Goal: Task Accomplishment & Management: Use online tool/utility

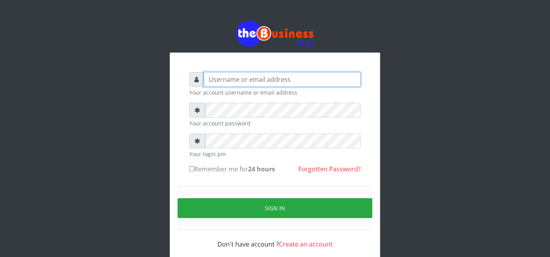
click at [293, 82] on input "text" at bounding box center [282, 79] width 157 height 15
type input "father"
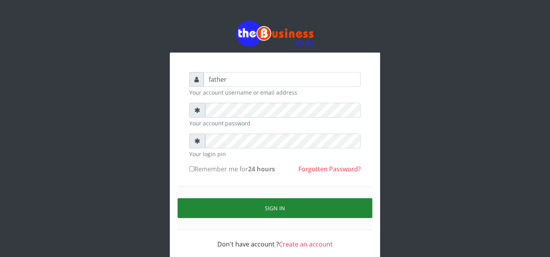
click at [284, 212] on button "Sign in" at bounding box center [275, 208] width 195 height 20
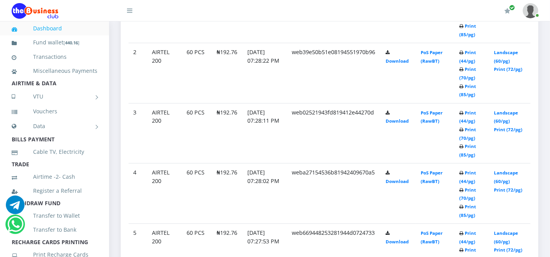
scroll to position [554, 0]
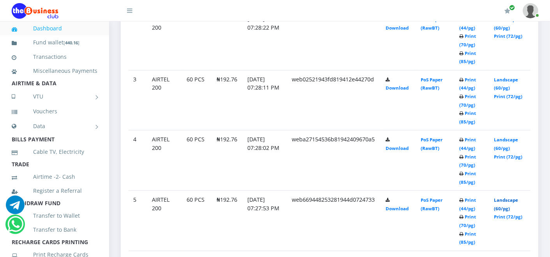
click at [509, 197] on link "Landscape (60/pg)" at bounding box center [506, 204] width 24 height 14
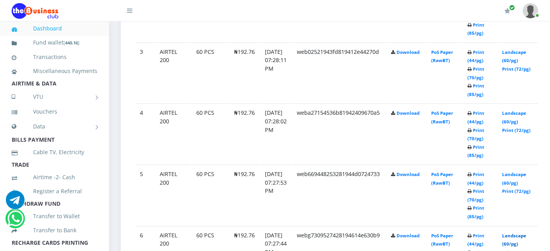
scroll to position [554, 0]
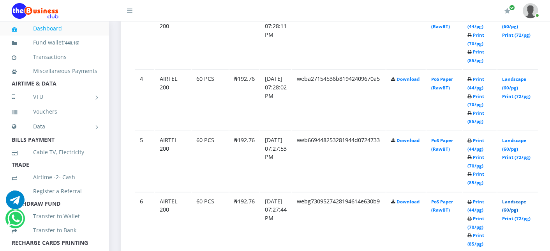
scroll to position [624, 0]
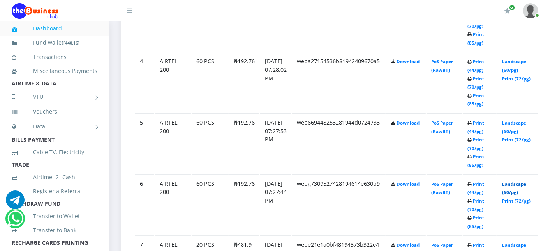
click at [527, 181] on link "Landscape (60/pg)" at bounding box center [514, 188] width 24 height 14
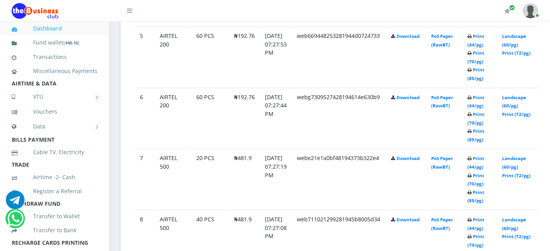
scroll to position [727, 0]
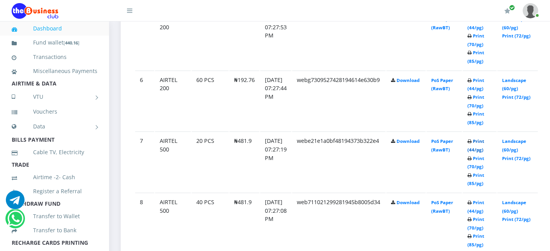
click at [485, 140] on link "Print (44/pg)" at bounding box center [476, 145] width 17 height 14
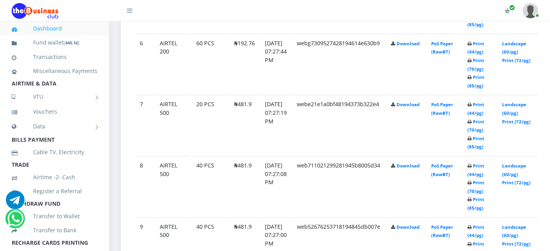
scroll to position [780, 0]
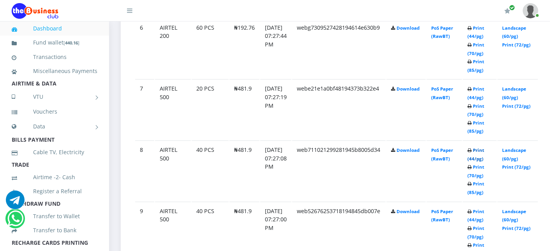
click at [485, 148] on link "Print (44/pg)" at bounding box center [476, 154] width 17 height 14
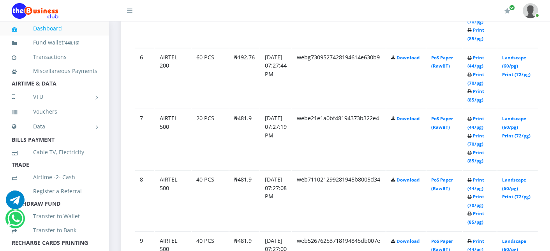
scroll to position [780, 0]
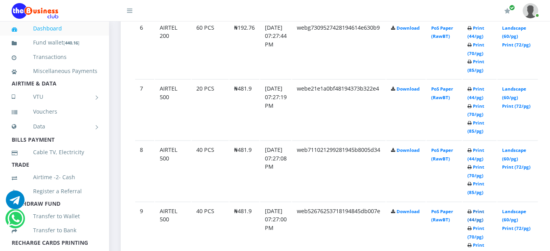
click at [485, 209] on link "Print (44/pg)" at bounding box center [476, 215] width 17 height 14
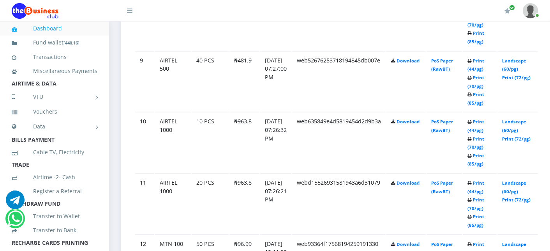
scroll to position [936, 0]
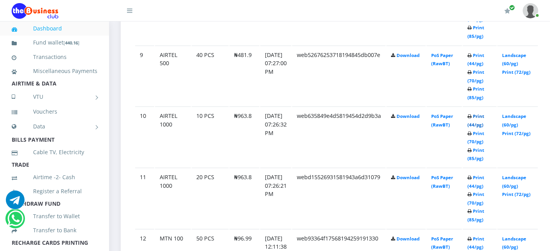
click at [485, 113] on link "Print (44/pg)" at bounding box center [476, 120] width 17 height 14
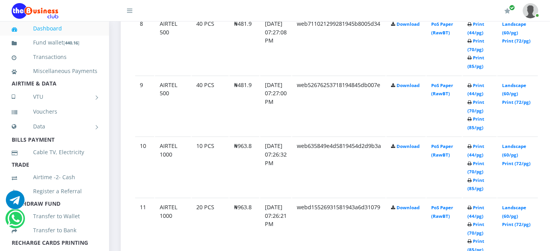
scroll to position [936, 0]
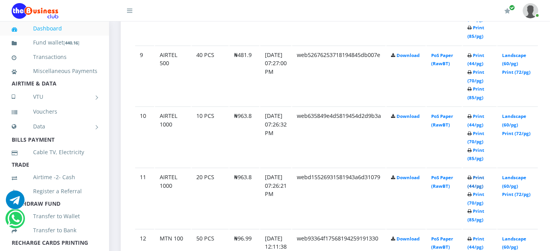
click at [485, 174] on link "Print (44/pg)" at bounding box center [476, 181] width 17 height 14
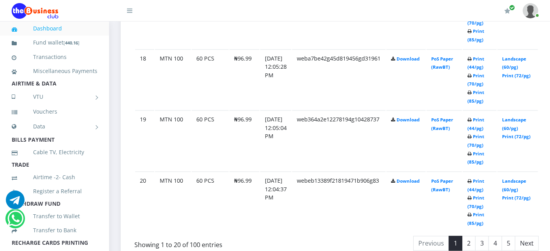
scroll to position [1525, 0]
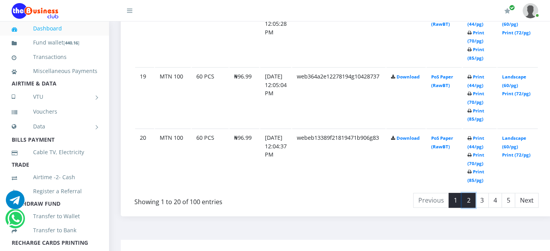
click at [476, 193] on link "2" at bounding box center [469, 200] width 14 height 15
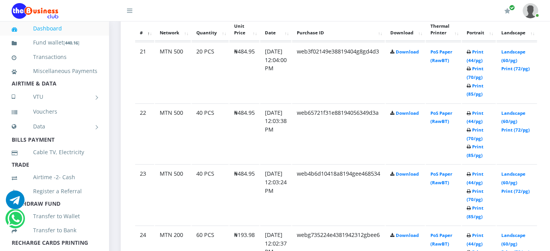
scroll to position [433, 0]
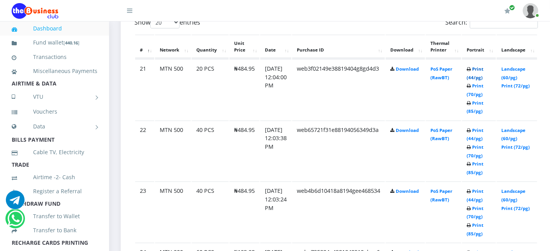
click at [484, 67] on link "Print (44/pg)" at bounding box center [475, 73] width 17 height 14
